Goal: Find specific page/section: Find specific page/section

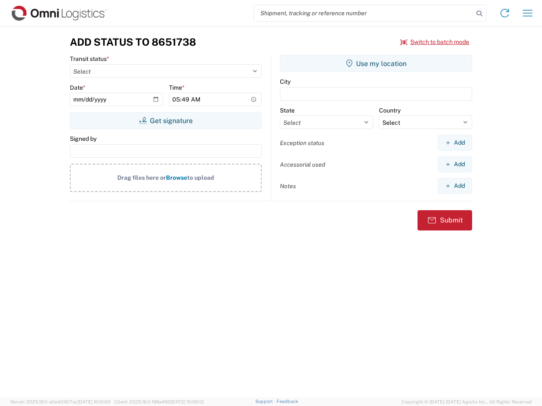
click at [363, 13] on input "search" at bounding box center [363, 13] width 219 height 16
click at [479, 14] on icon at bounding box center [479, 14] width 12 height 12
click at [504, 13] on icon at bounding box center [505, 13] width 14 height 14
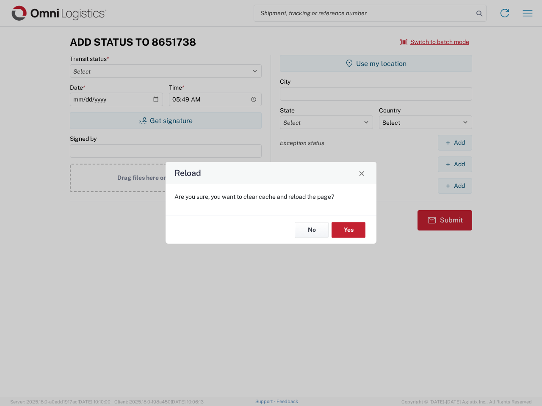
click at [527, 13] on div "Reload Are you sure, you want to clear cache and reload the page? No Yes" at bounding box center [271, 203] width 542 height 406
click at [434, 42] on div "Reload Are you sure, you want to clear cache and reload the page? No Yes" at bounding box center [271, 203] width 542 height 406
click at [165, 121] on div "Reload Are you sure, you want to clear cache and reload the page? No Yes" at bounding box center [271, 203] width 542 height 406
click at [376, 63] on div "Reload Are you sure, you want to clear cache and reload the page? No Yes" at bounding box center [271, 203] width 542 height 406
click at [454, 143] on div "Reload Are you sure, you want to clear cache and reload the page? No Yes" at bounding box center [271, 203] width 542 height 406
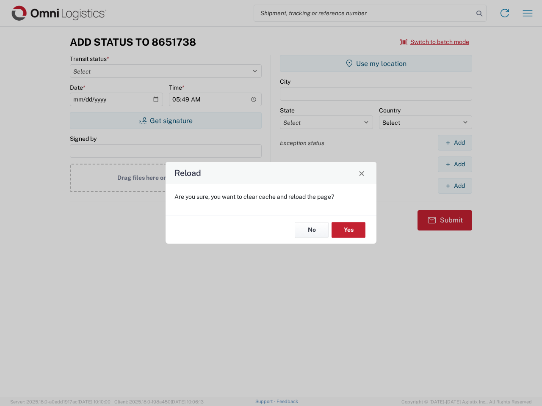
click at [454, 164] on div "Reload Are you sure, you want to clear cache and reload the page? No Yes" at bounding box center [271, 203] width 542 height 406
click at [454, 186] on div "Reload Are you sure, you want to clear cache and reload the page? No Yes" at bounding box center [271, 203] width 542 height 406
